Goal: Find specific page/section: Find specific page/section

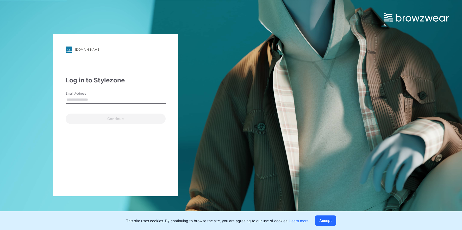
click at [99, 98] on input "Email Address" at bounding box center [116, 100] width 100 height 8
type input "**********"
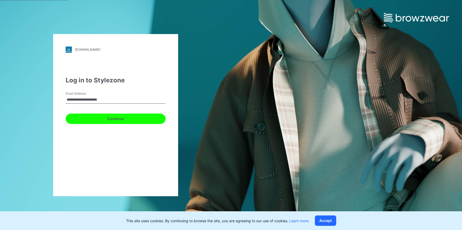
click at [102, 120] on button "Continue" at bounding box center [116, 119] width 100 height 10
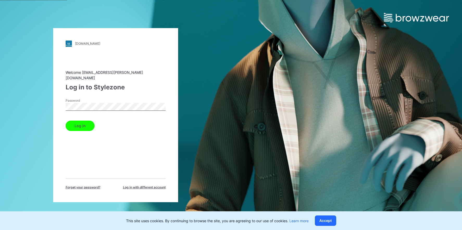
click at [81, 122] on button "Log in" at bounding box center [80, 126] width 29 height 10
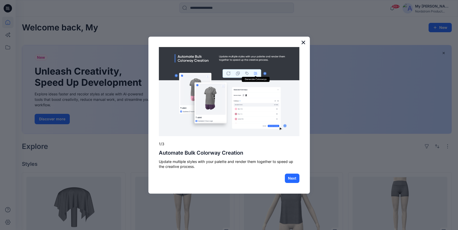
click at [301, 44] on button "×" at bounding box center [303, 42] width 5 height 8
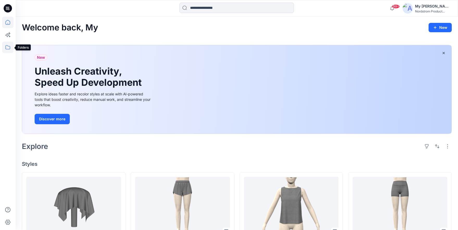
click at [7, 48] on icon at bounding box center [7, 47] width 11 height 11
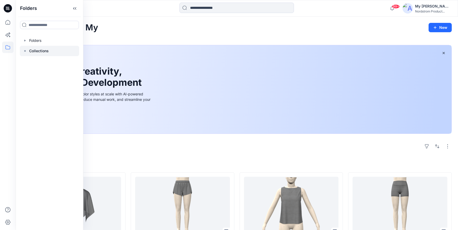
click at [37, 49] on p "Collections" at bounding box center [39, 51] width 20 height 6
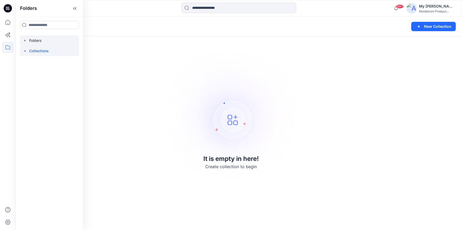
click at [44, 41] on div at bounding box center [49, 40] width 59 height 10
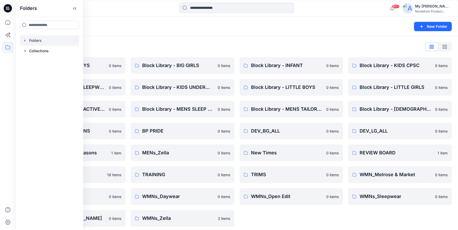
click at [122, 52] on div "Folders List Block Library - BIG BOYS 0 items Block Library - KIDS SLEEPWEAR AL…" at bounding box center [237, 134] width 442 height 197
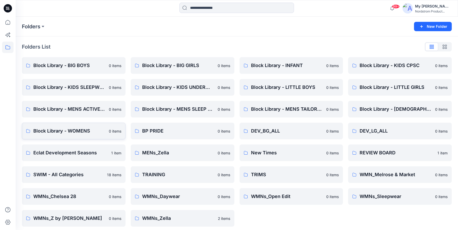
click at [82, 132] on p "Block Library - WOMENS" at bounding box center [69, 130] width 72 height 7
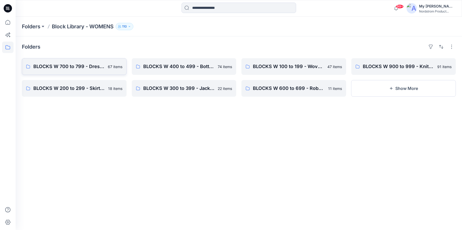
click at [67, 65] on p "BLOCKS W 700 to 799 - Dresses, Cami's, Gowns, Chemise" at bounding box center [68, 66] width 71 height 7
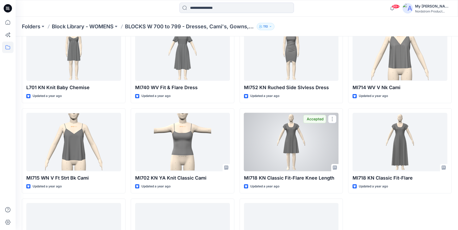
scroll to position [1365, 0]
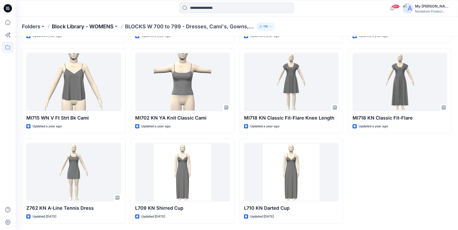
click at [91, 25] on p "Block Library - WOMENS" at bounding box center [83, 26] width 62 height 7
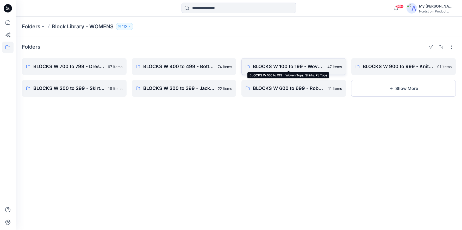
click at [297, 67] on p "BLOCKS W 100 to 199 - Woven Tops, Shirts, PJ Tops" at bounding box center [288, 66] width 71 height 7
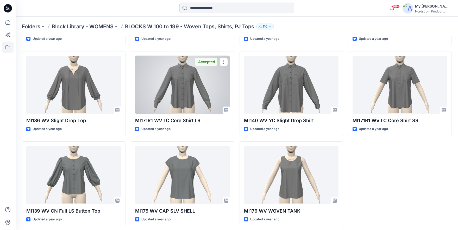
scroll to position [913, 0]
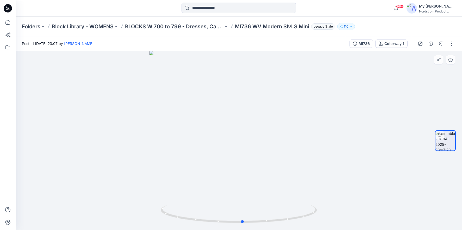
drag, startPoint x: 347, startPoint y: 121, endPoint x: 350, endPoint y: 121, distance: 3.9
click at [350, 121] on div at bounding box center [239, 140] width 446 height 179
drag, startPoint x: 328, startPoint y: 107, endPoint x: 304, endPoint y: 117, distance: 26.6
click at [304, 117] on img at bounding box center [238, 105] width 338 height 251
drag, startPoint x: 355, startPoint y: 145, endPoint x: 321, endPoint y: 152, distance: 34.7
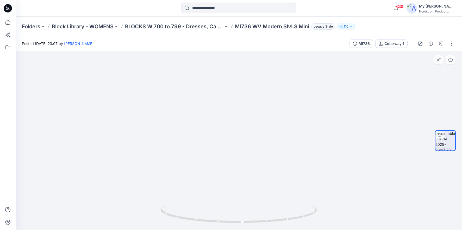
click at [321, 153] on img at bounding box center [238, 109] width 338 height 242
drag, startPoint x: 243, startPoint y: 223, endPoint x: 132, endPoint y: 206, distance: 112.2
click at [119, 210] on div at bounding box center [239, 140] width 446 height 179
drag, startPoint x: 312, startPoint y: 134, endPoint x: 165, endPoint y: 135, distance: 146.2
click at [161, 141] on div at bounding box center [239, 140] width 446 height 179
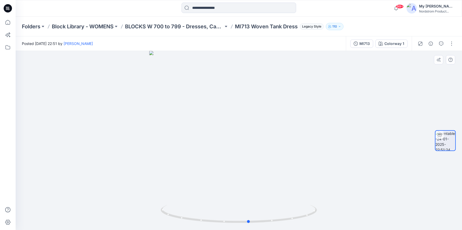
drag, startPoint x: 301, startPoint y: 103, endPoint x: 306, endPoint y: 128, distance: 25.5
click at [306, 128] on div at bounding box center [239, 140] width 446 height 179
drag, startPoint x: 236, startPoint y: 26, endPoint x: 298, endPoint y: 28, distance: 62.2
click at [297, 28] on p "MI713 Woven Tank Dress" at bounding box center [266, 26] width 63 height 7
copy p "MI713 Woven Tank Dress"
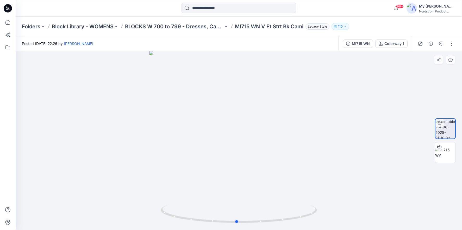
drag, startPoint x: 343, startPoint y: 172, endPoint x: 349, endPoint y: 167, distance: 8.5
click at [346, 173] on div at bounding box center [239, 140] width 446 height 179
drag, startPoint x: 239, startPoint y: 26, endPoint x: 259, endPoint y: 29, distance: 20.4
click at [259, 29] on p "MI715 WN V Ft Strt Bk Cami" at bounding box center [269, 26] width 68 height 7
copy p "MI715 WN"
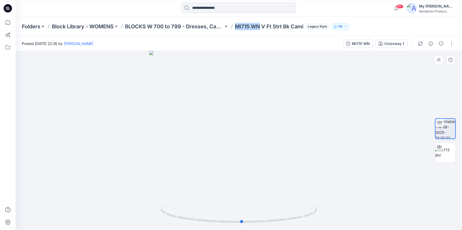
click at [337, 141] on div at bounding box center [239, 140] width 446 height 179
drag, startPoint x: 352, startPoint y: 174, endPoint x: 264, endPoint y: 193, distance: 89.5
click at [264, 193] on div at bounding box center [239, 140] width 446 height 179
